Goal: Information Seeking & Learning: Check status

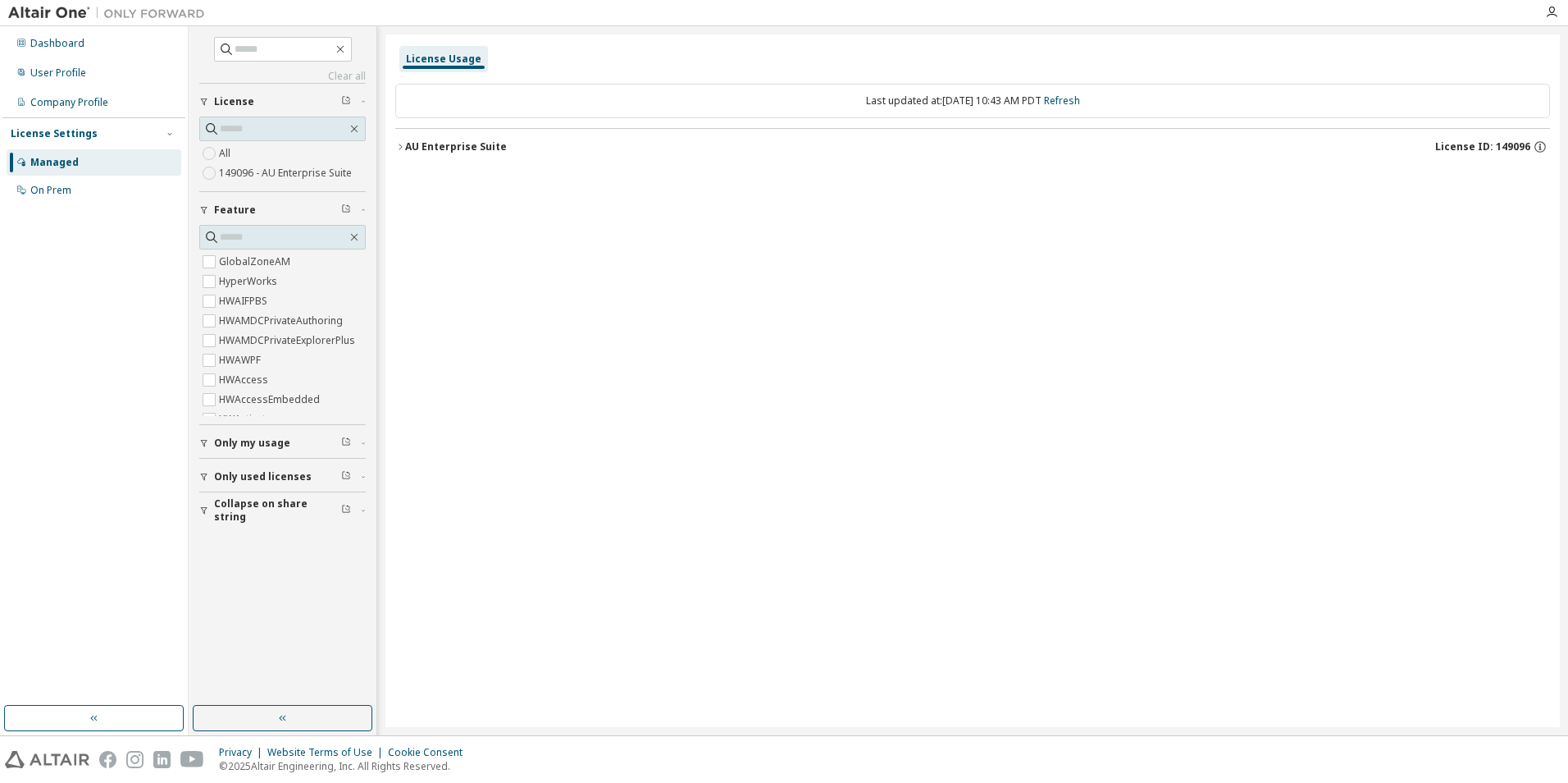
click at [437, 55] on div "License Usage" at bounding box center [444, 59] width 76 height 13
click at [65, 59] on div "Dashboard User Profile Company Profile License Settings Managed On Prem" at bounding box center [94, 117] width 183 height 177
click at [60, 76] on div "User Profile" at bounding box center [58, 72] width 55 height 13
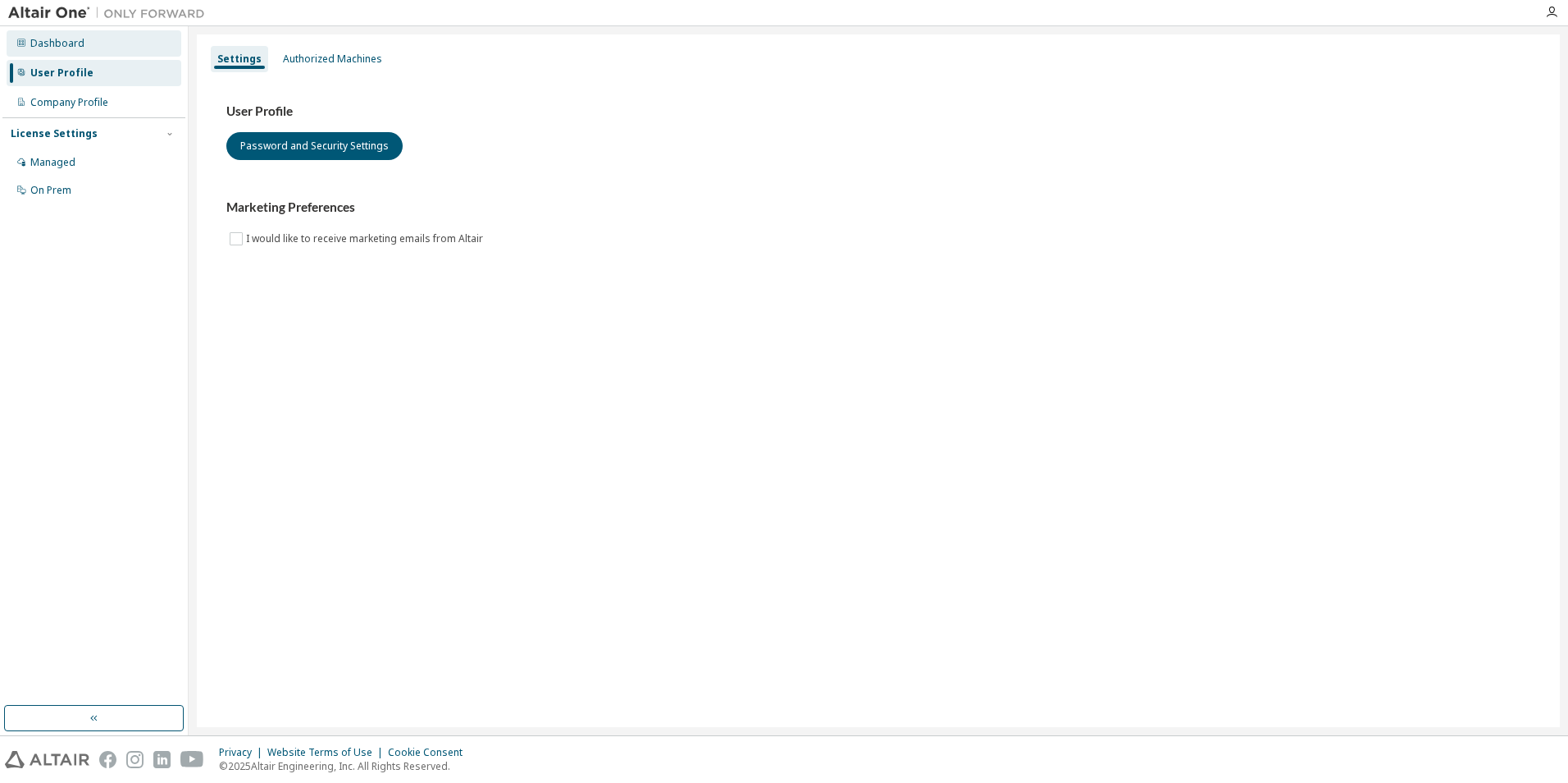
click at [81, 51] on div "Dashboard" at bounding box center [94, 43] width 175 height 26
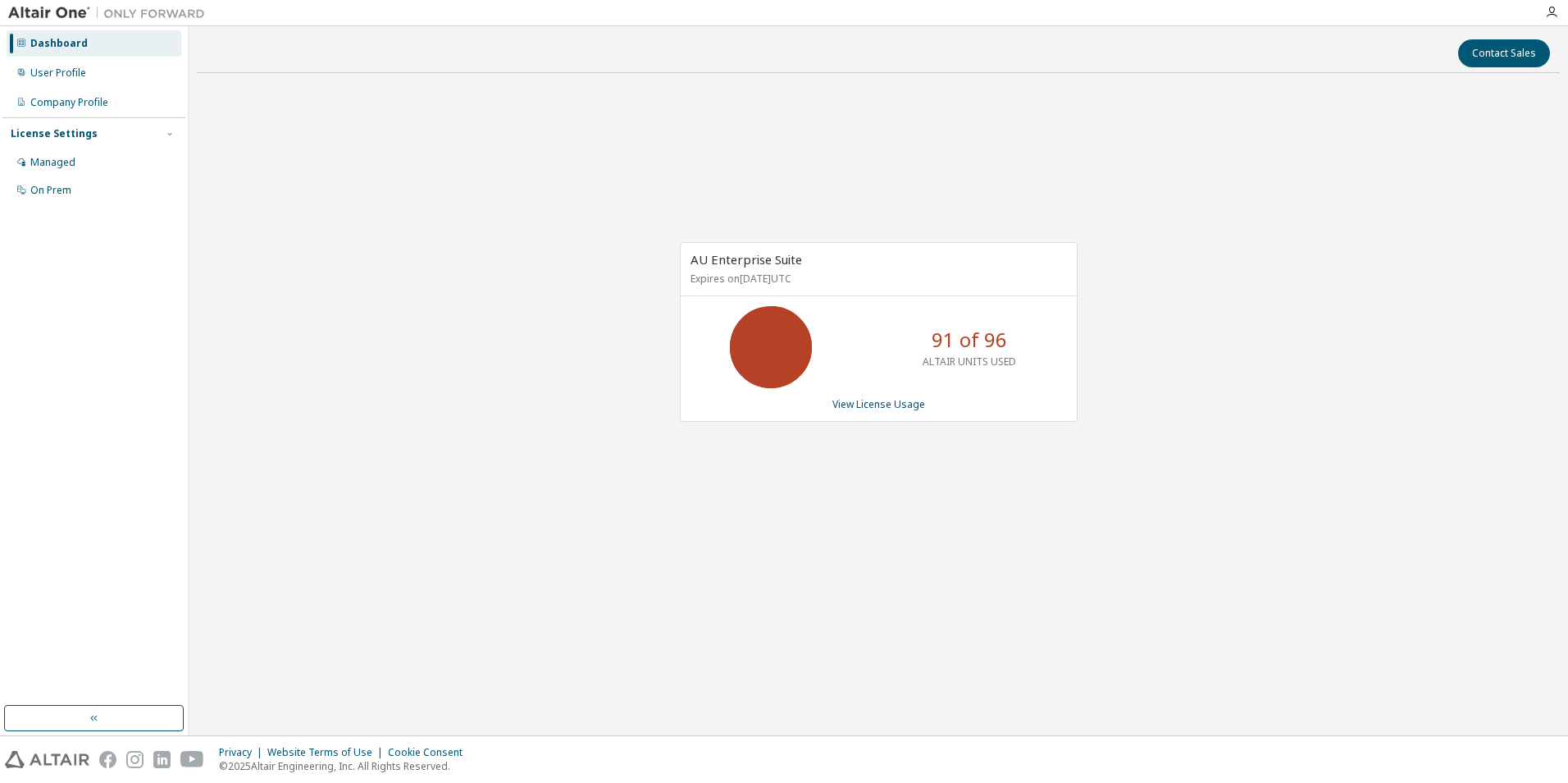
click at [1006, 360] on p "ALTAIR UNITS USED" at bounding box center [969, 362] width 94 height 14
click at [1228, 231] on div "AU Enterprise Suite Expires on November 30, 2025 UTC 91 of 96 ALTAIR UNITS USED…" at bounding box center [878, 340] width 1363 height 509
click at [989, 364] on p "ALTAIR UNITS USED" at bounding box center [969, 362] width 94 height 14
click at [1259, 379] on div "AU Enterprise Suite Expires on [DATE] UTC 91 of 96 ALTAIR UNITS USED View Licen…" at bounding box center [878, 340] width 1363 height 509
click at [1066, 386] on div "91 of 96 ALTAIR UNITS USED" at bounding box center [879, 347] width 396 height 82
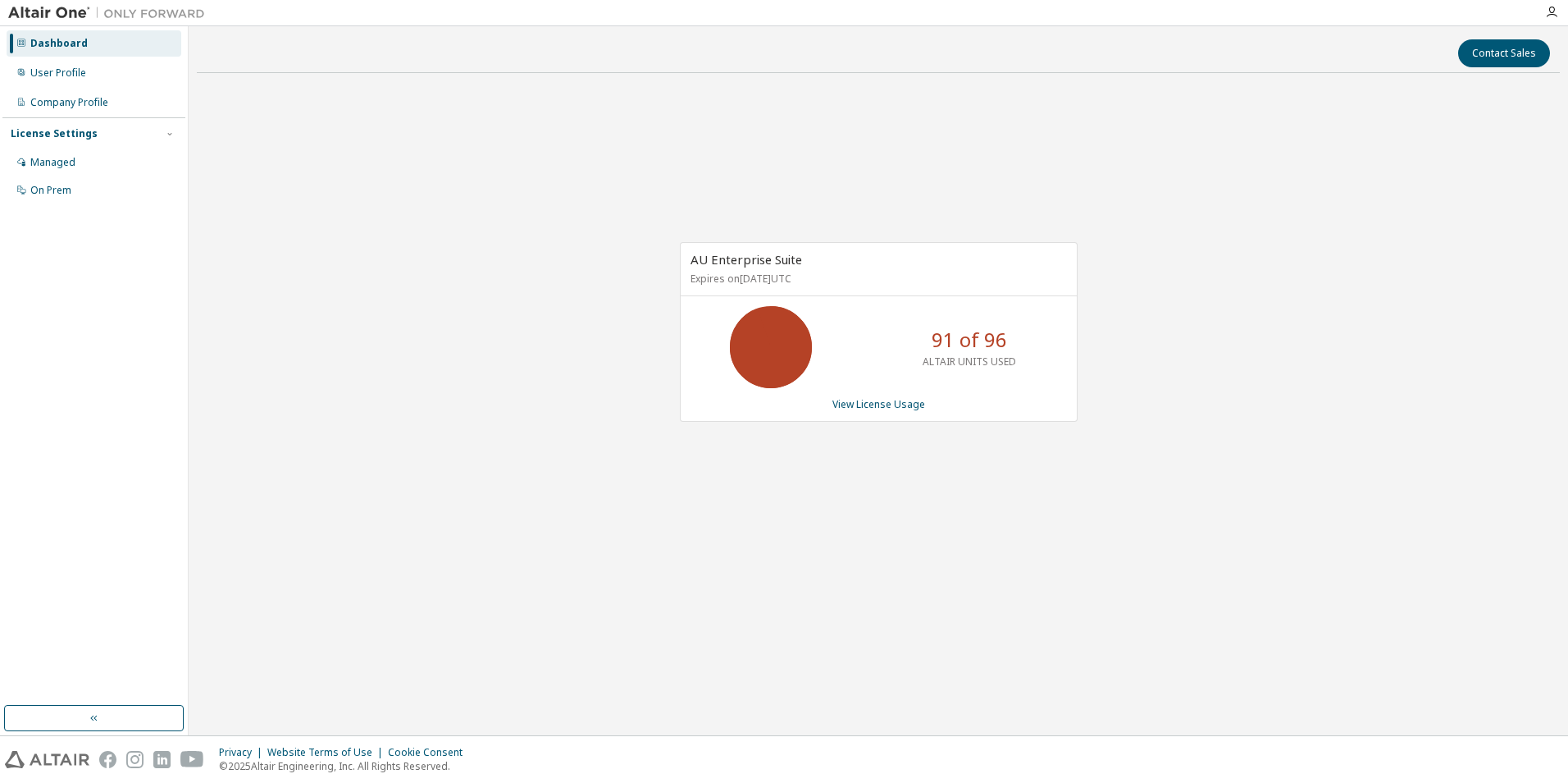
click at [964, 358] on p "ALTAIR UNITS USED" at bounding box center [969, 362] width 94 height 14
click at [877, 408] on link "View License Usage" at bounding box center [879, 404] width 93 height 14
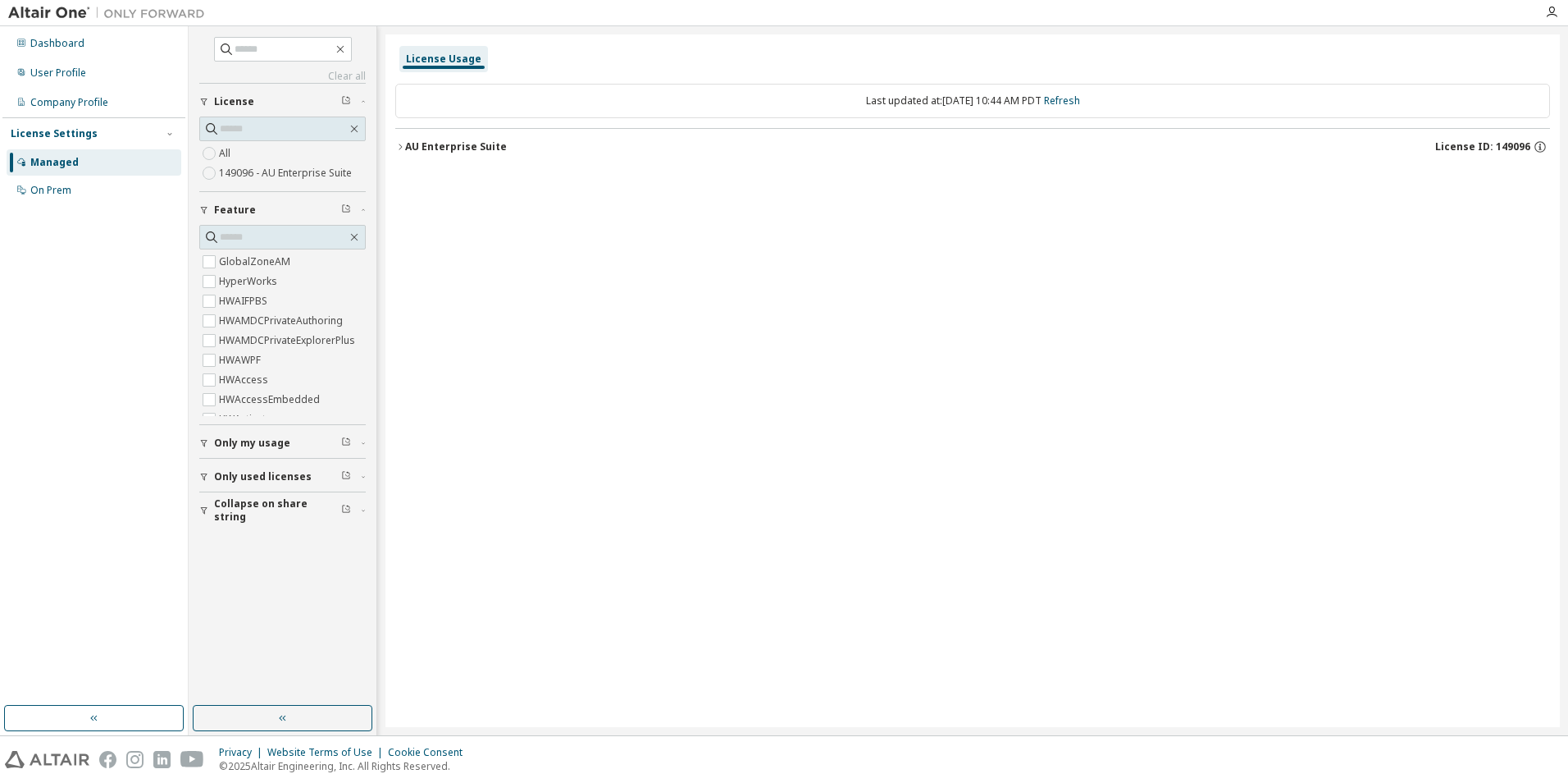
click at [303, 440] on div "Only my usage" at bounding box center [287, 443] width 146 height 13
click at [287, 534] on button "Only used licenses" at bounding box center [282, 524] width 167 height 36
click at [407, 150] on div "AU Enterprise Suite" at bounding box center [456, 146] width 102 height 13
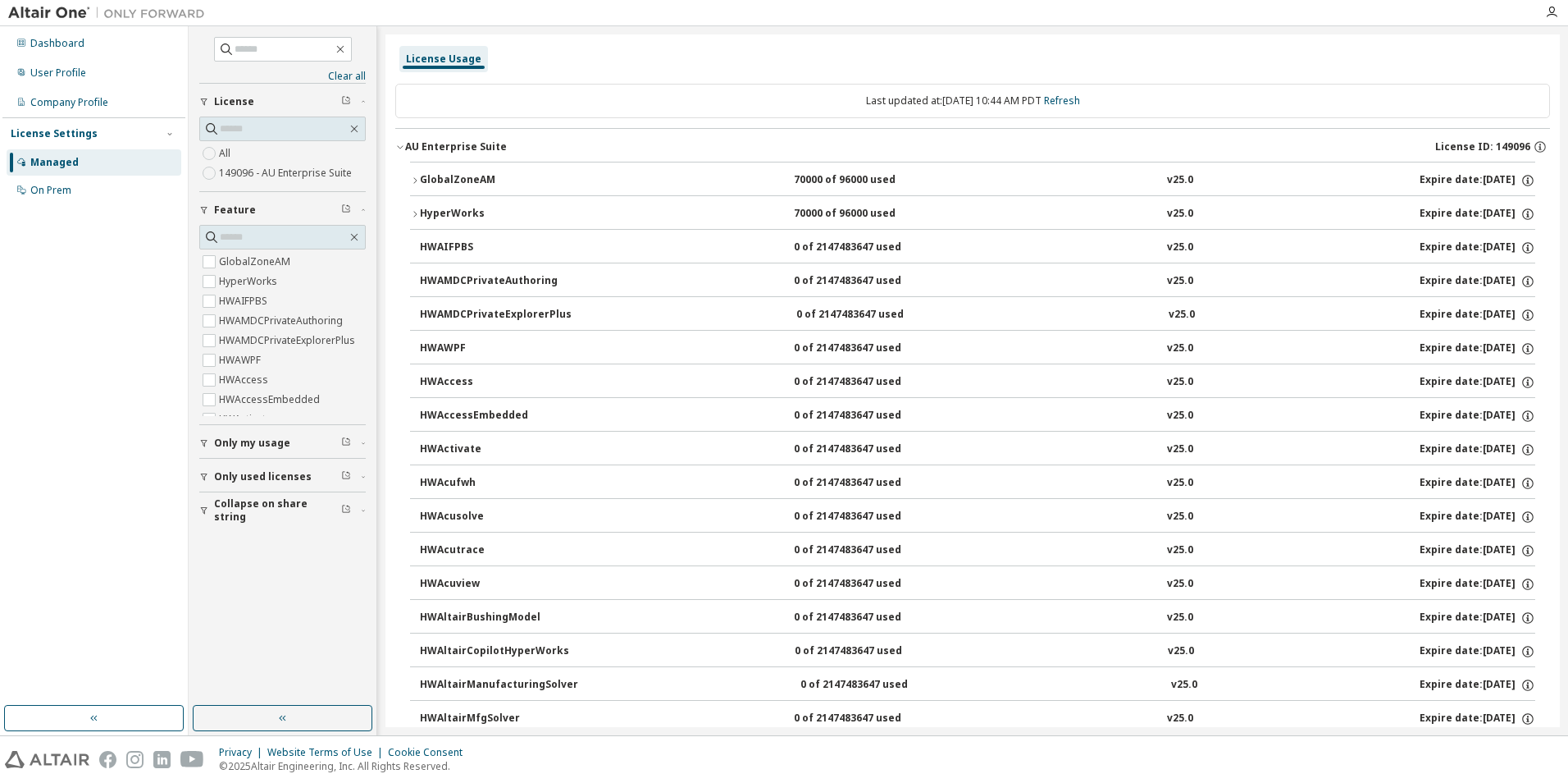
click at [412, 212] on icon "button" at bounding box center [414, 213] width 10 height 10
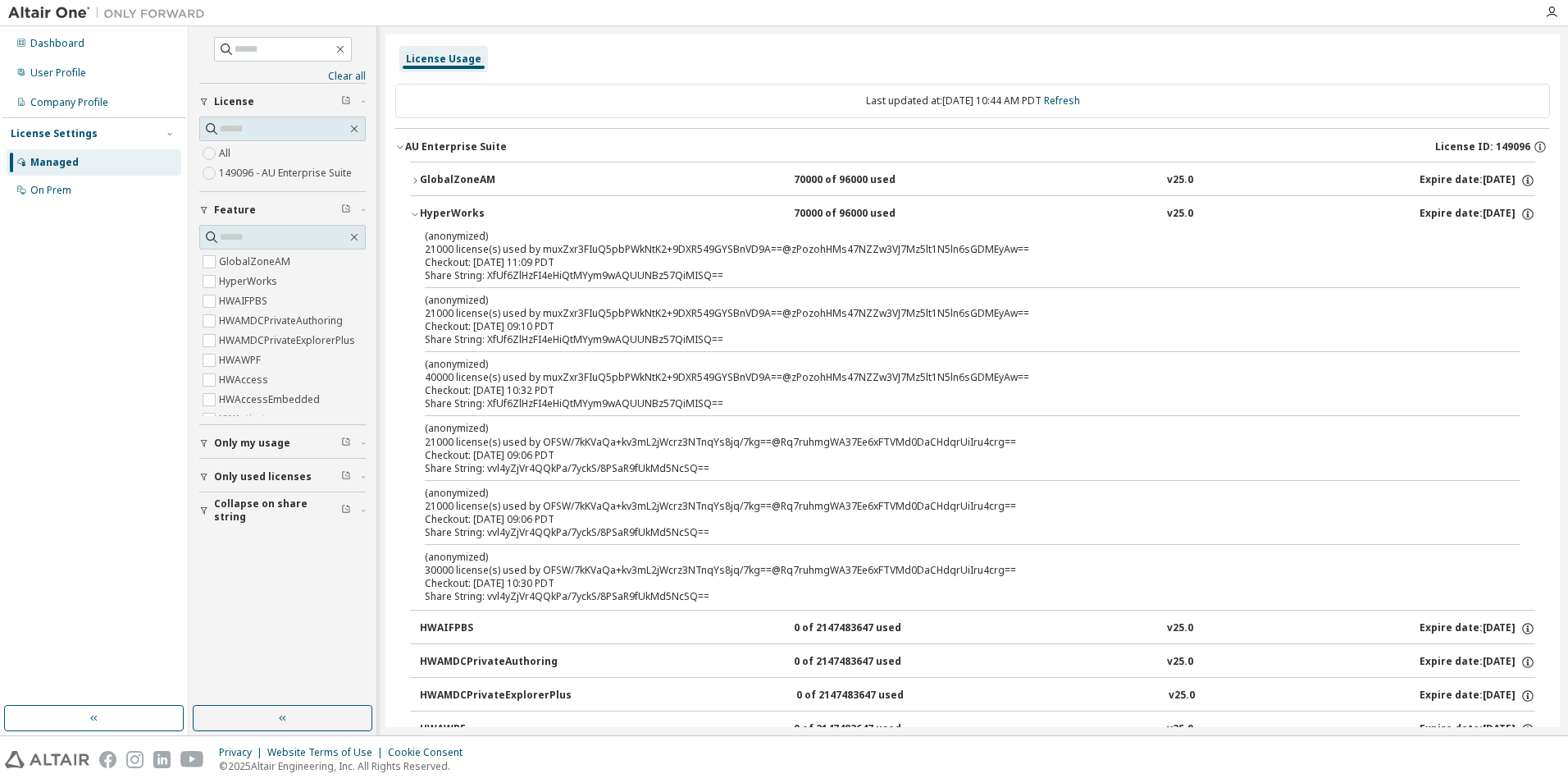
click at [412, 212] on icon "button" at bounding box center [414, 213] width 10 height 10
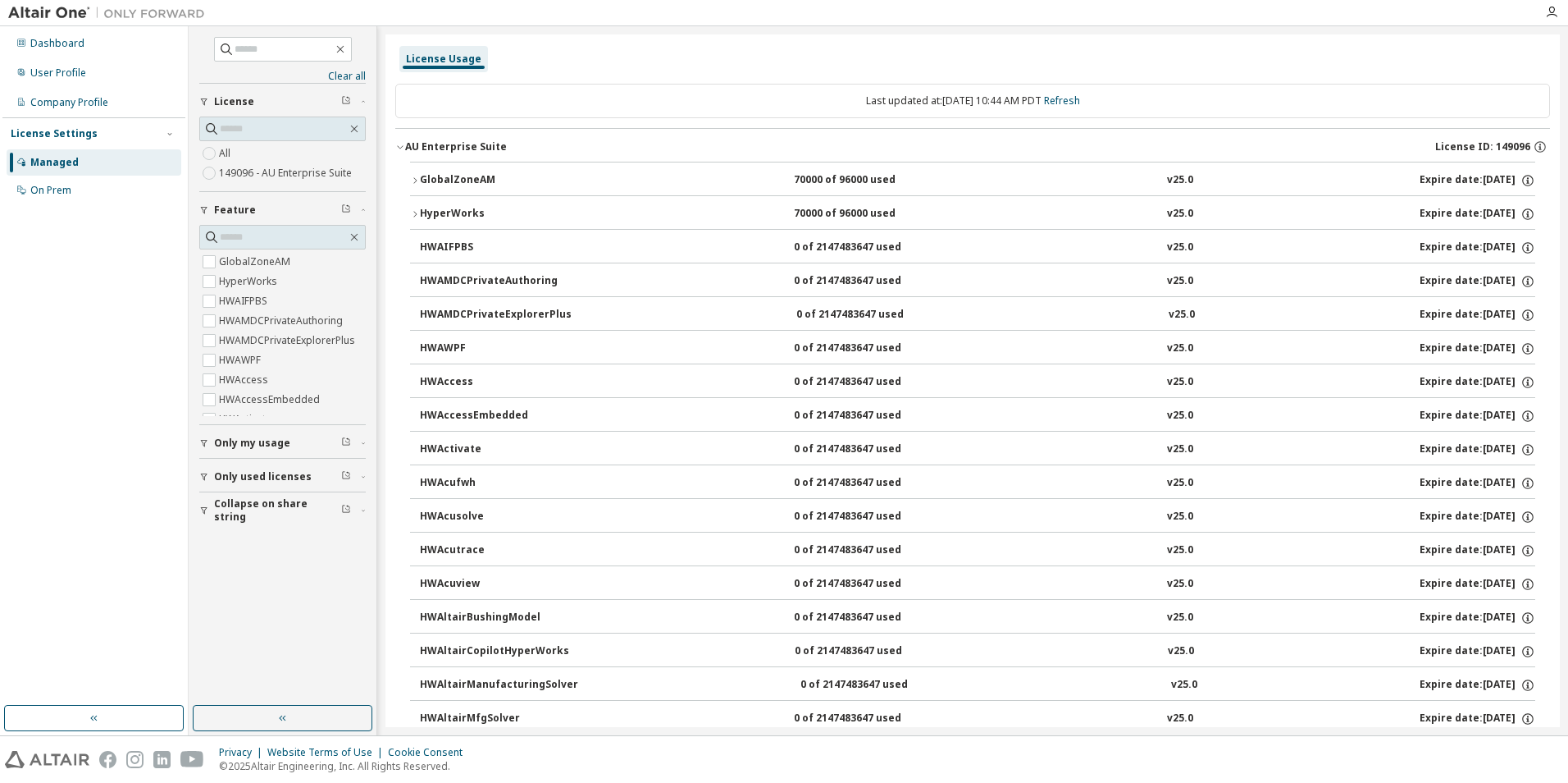
click at [412, 179] on icon "button" at bounding box center [414, 180] width 10 height 10
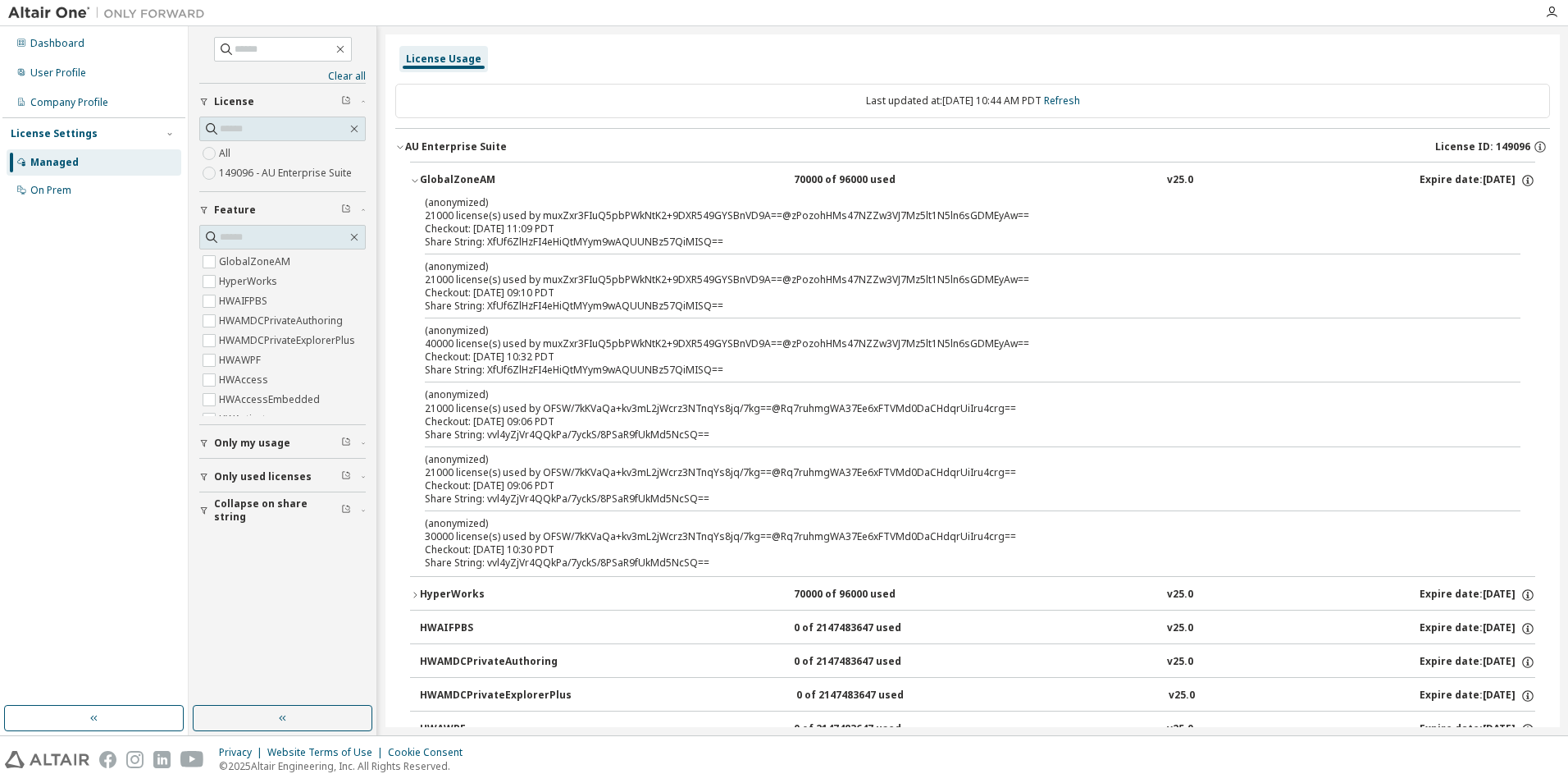
click at [412, 179] on icon "button" at bounding box center [414, 181] width 5 height 4
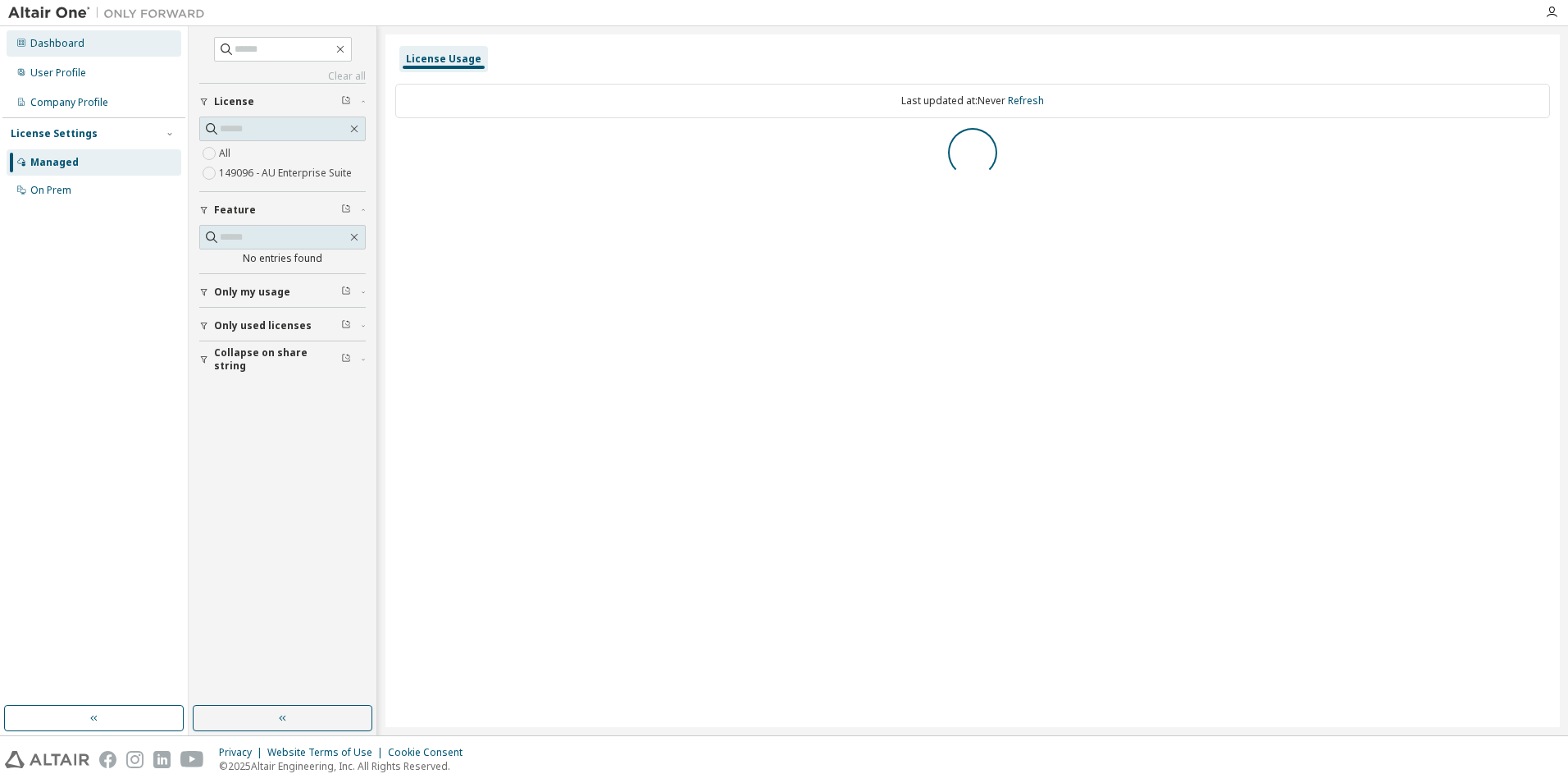
click at [74, 37] on div "Dashboard" at bounding box center [57, 43] width 54 height 13
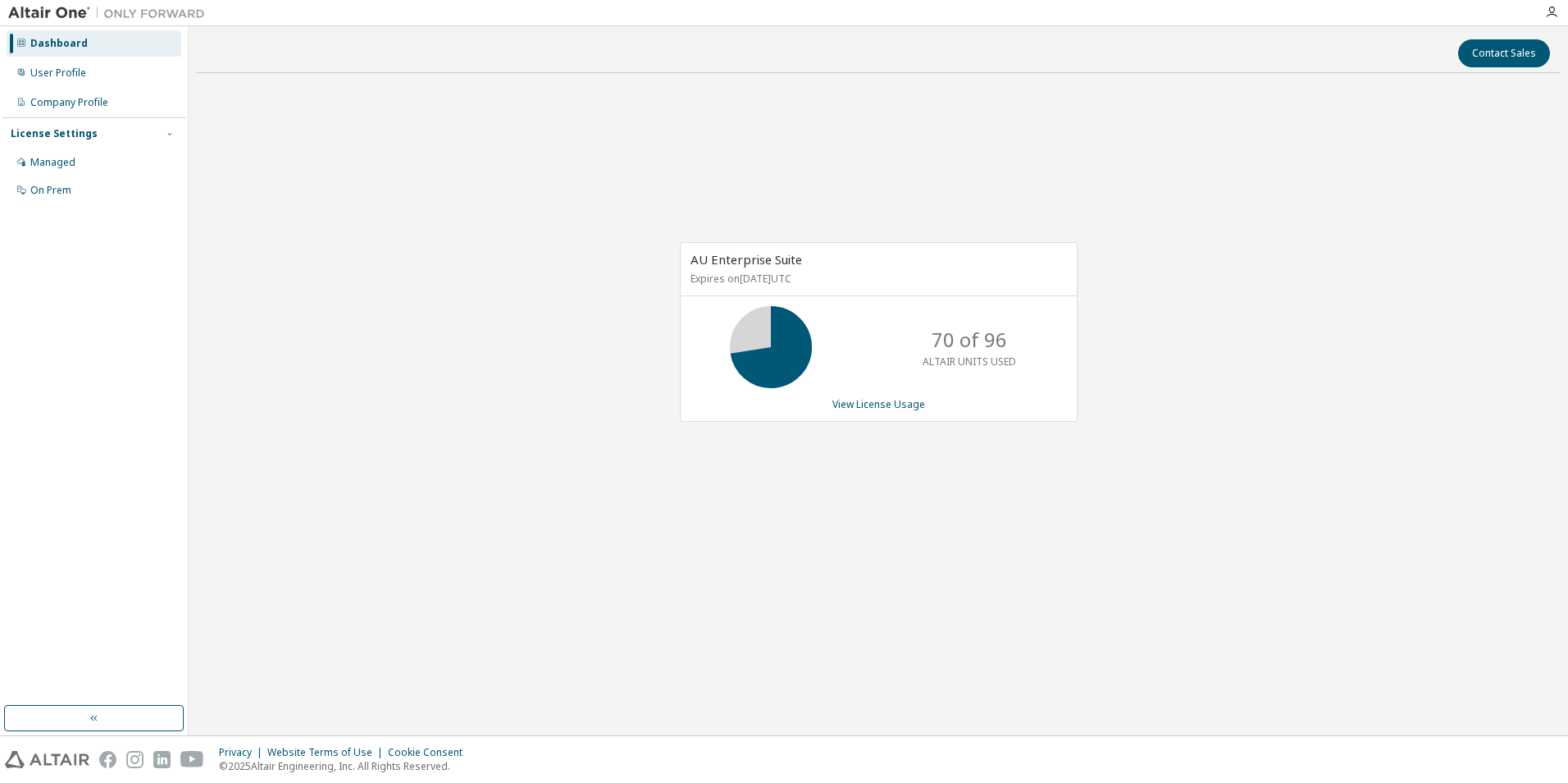
click at [962, 359] on p "ALTAIR UNITS USED" at bounding box center [969, 362] width 94 height 14
click at [1229, 57] on div "Contact Sales" at bounding box center [878, 53] width 1343 height 28
click at [967, 362] on p "ALTAIR UNITS USED" at bounding box center [969, 362] width 94 height 14
click at [862, 403] on link "View License Usage" at bounding box center [879, 404] width 93 height 14
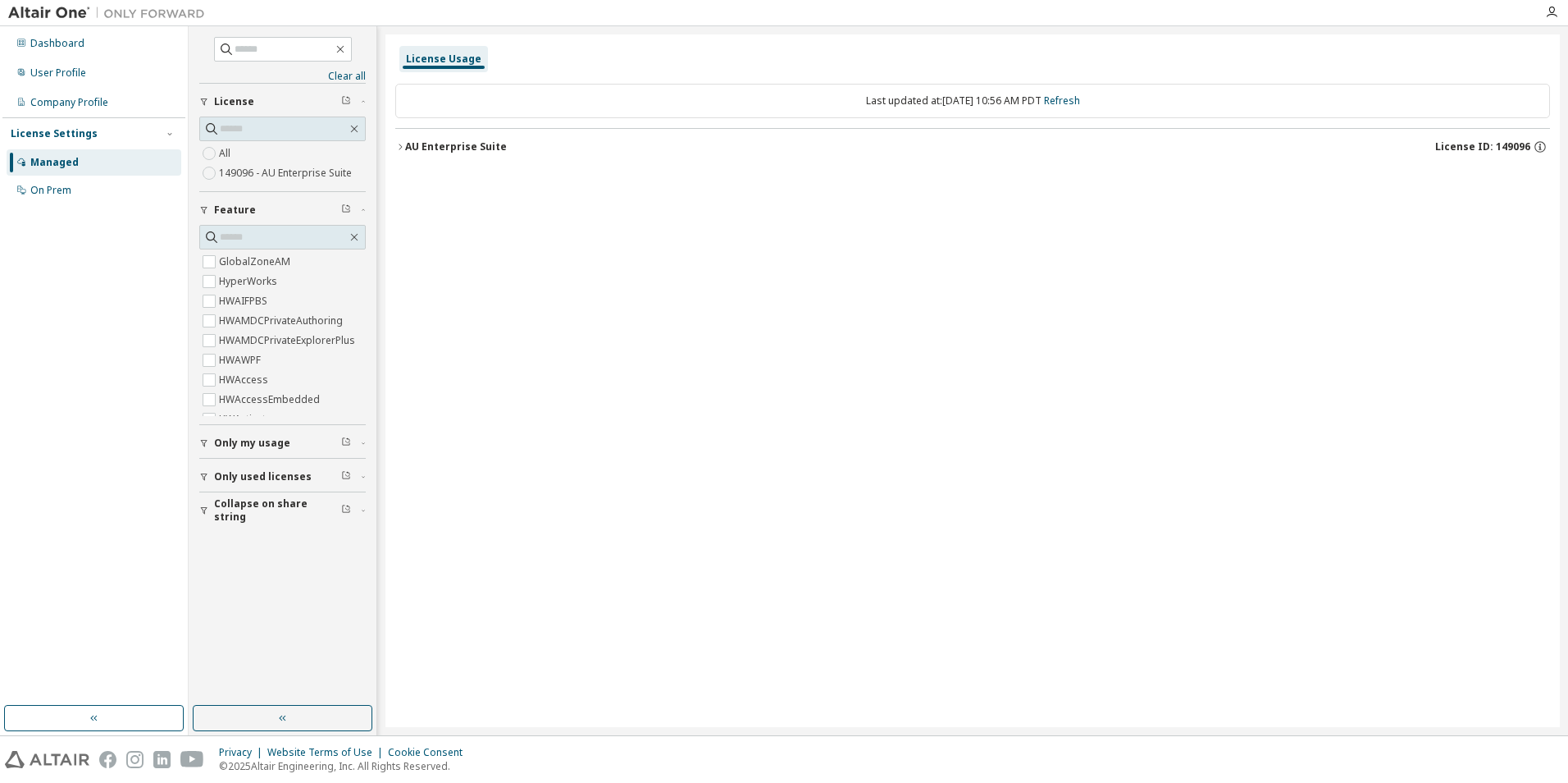
click at [400, 150] on icon "button" at bounding box center [400, 146] width 10 height 10
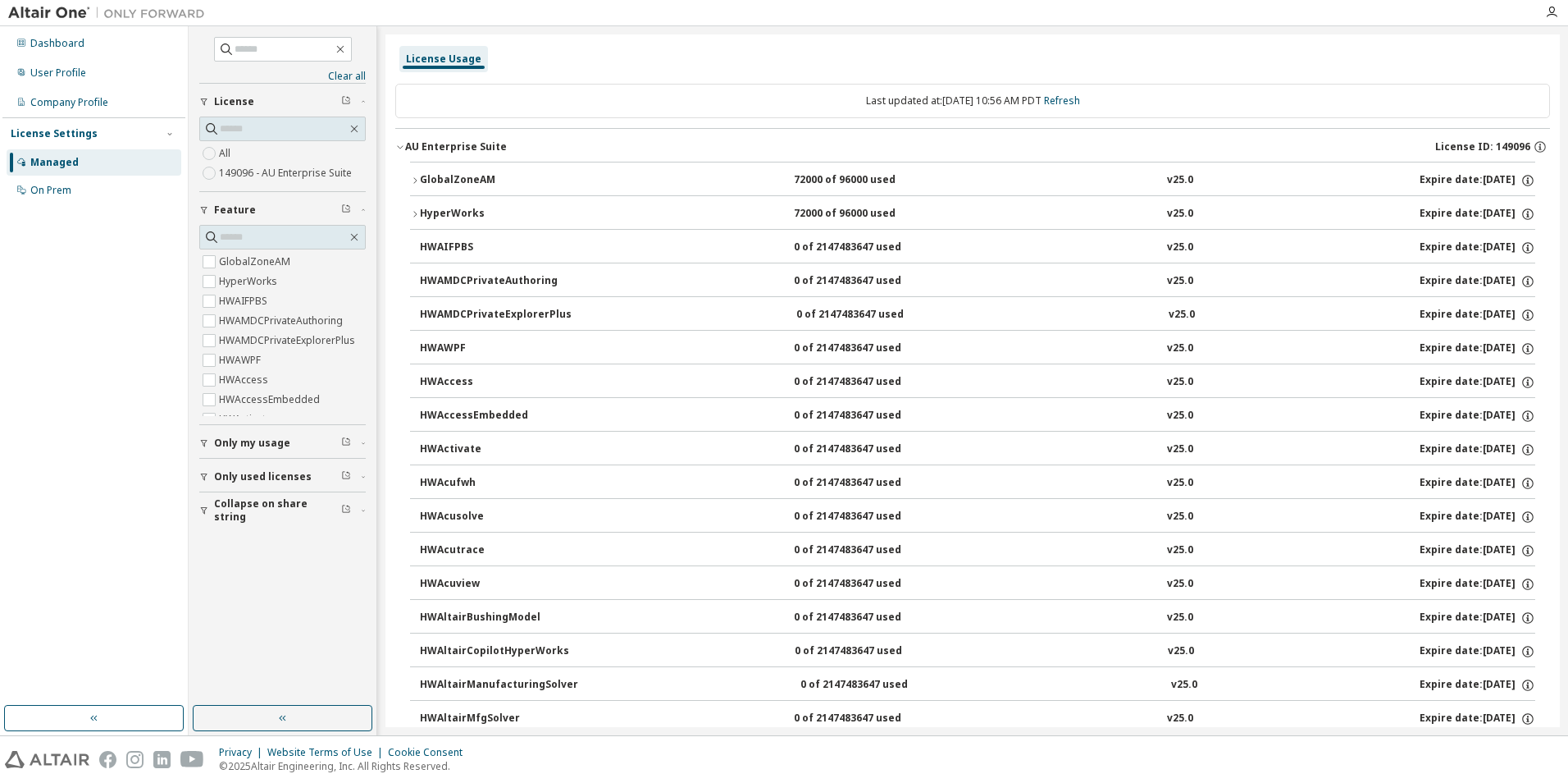
click at [662, 182] on div "GlobalZoneAM 72000 of 96000 used v25.0 Expire date: 2025-11-30" at bounding box center [977, 180] width 1116 height 15
